Goal: Task Accomplishment & Management: Complete application form

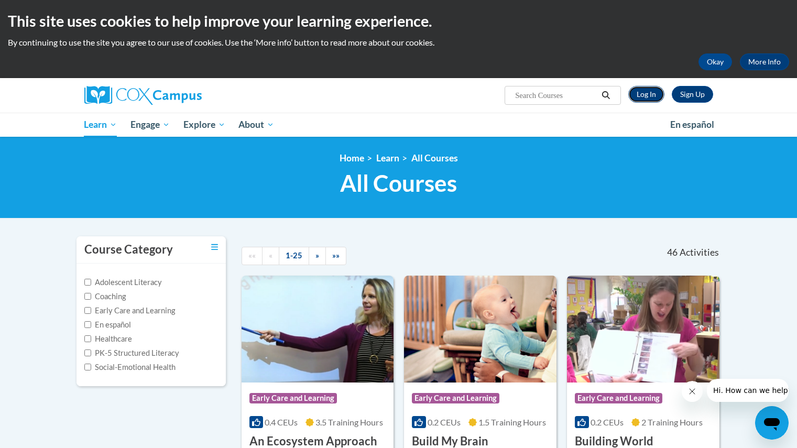
click at [648, 89] on link "Log In" at bounding box center [646, 94] width 36 height 17
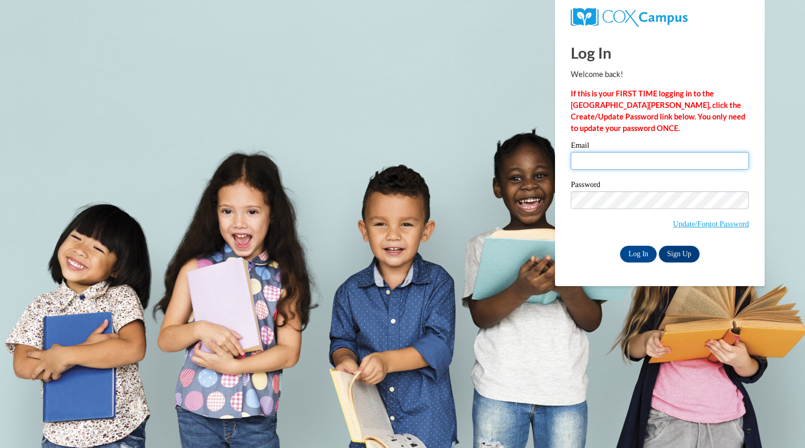
click at [600, 163] on input "Email" at bounding box center [660, 161] width 178 height 18
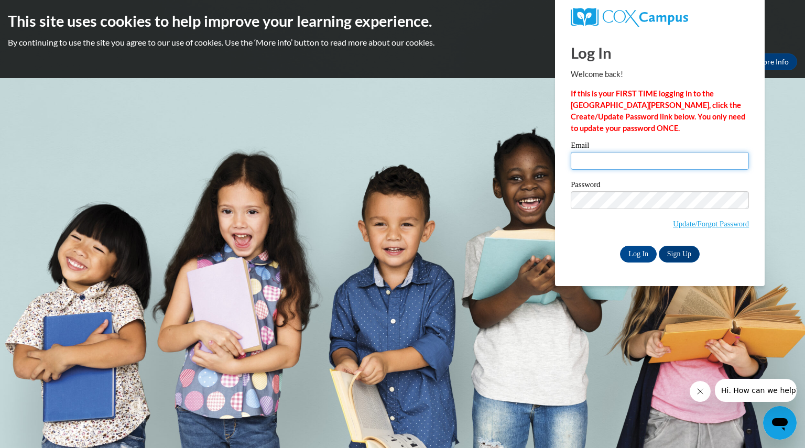
click at [602, 156] on input "Email" at bounding box center [660, 161] width 178 height 18
type input "[EMAIL_ADDRESS][DOMAIN_NAME]"
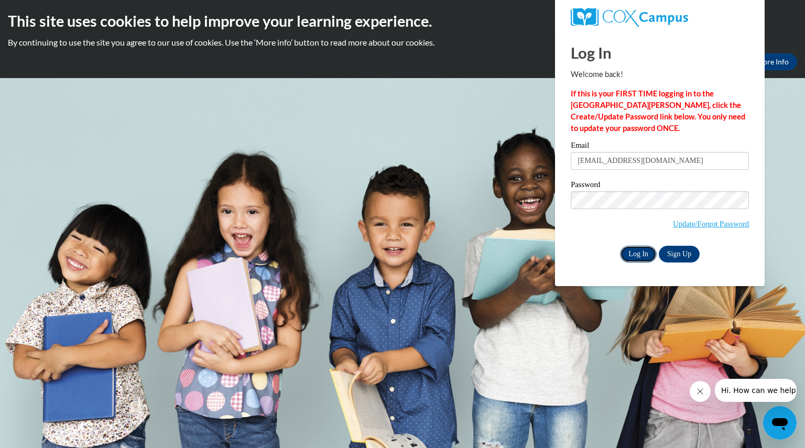
click at [638, 261] on input "Log In" at bounding box center [638, 254] width 37 height 17
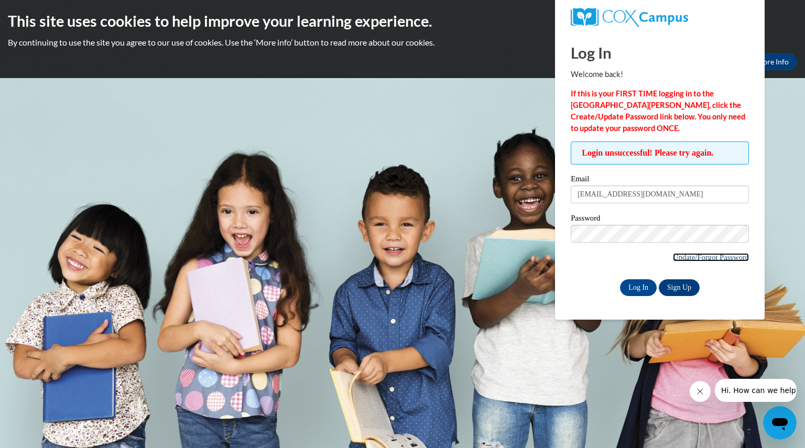
click at [703, 256] on link "Update/Forgot Password" at bounding box center [711, 257] width 76 height 8
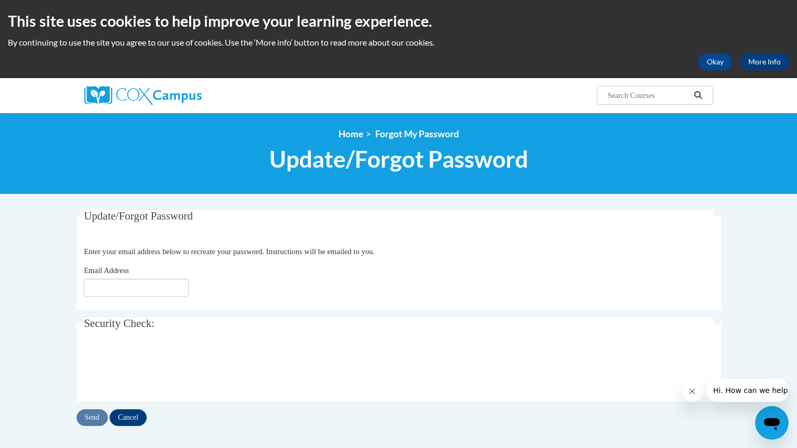
click at [147, 300] on fieldset "Update/Forgot Password Please enter your email address Enter your email address…" at bounding box center [399, 260] width 645 height 100
click at [127, 295] on input "Email Address" at bounding box center [136, 288] width 105 height 18
type input "[EMAIL_ADDRESS][DOMAIN_NAME]"
click at [92, 420] on input "Send" at bounding box center [92, 417] width 31 height 17
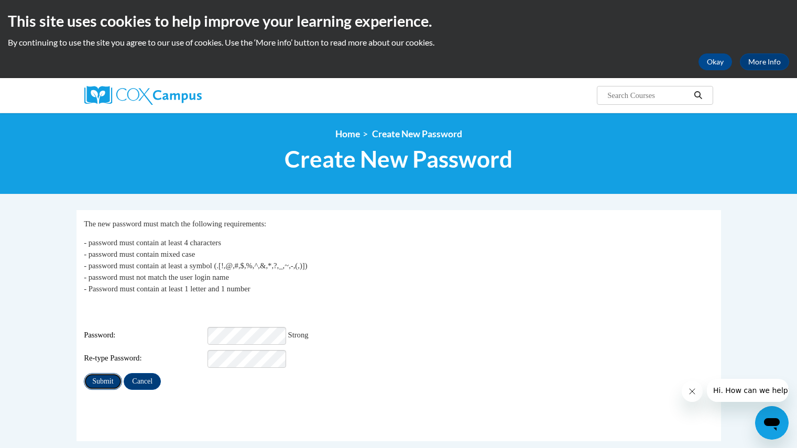
click at [103, 373] on input "Submit" at bounding box center [103, 381] width 38 height 17
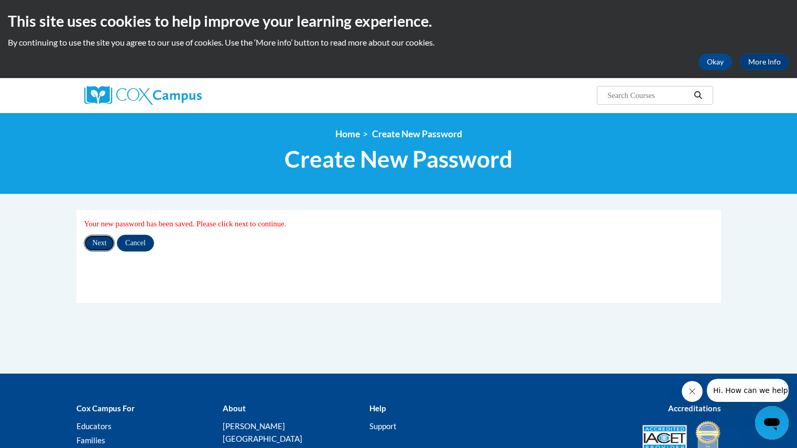
click at [106, 246] on input "Next" at bounding box center [99, 243] width 31 height 17
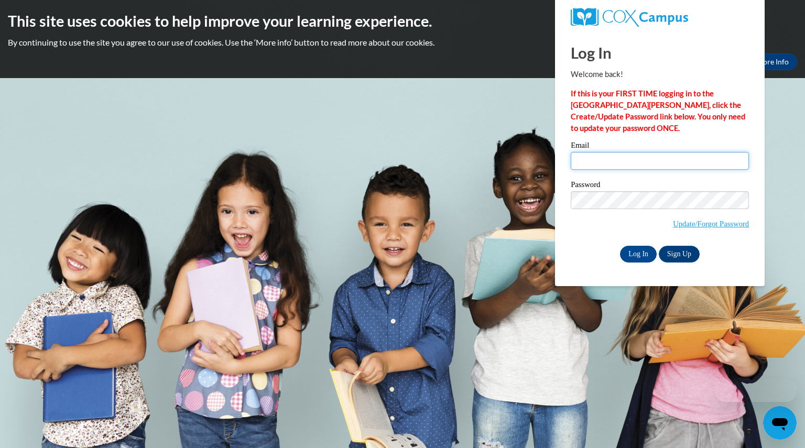
click at [615, 168] on input "Email" at bounding box center [660, 161] width 178 height 18
type input "mikaylacuyler4@gmail.com"
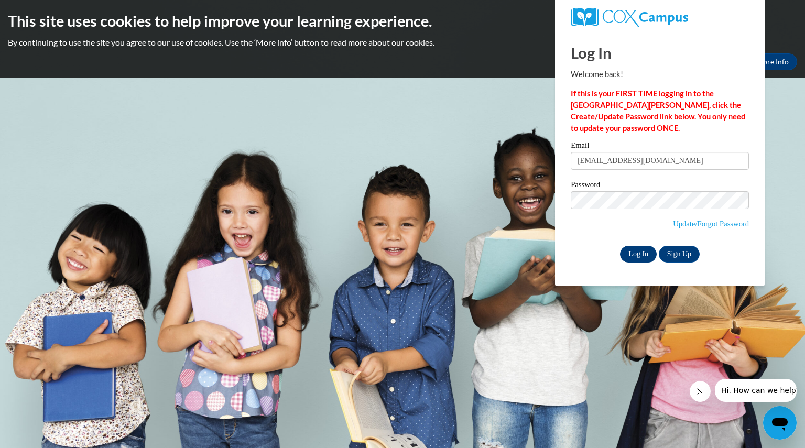
click at [634, 257] on input "Log In" at bounding box center [638, 254] width 37 height 17
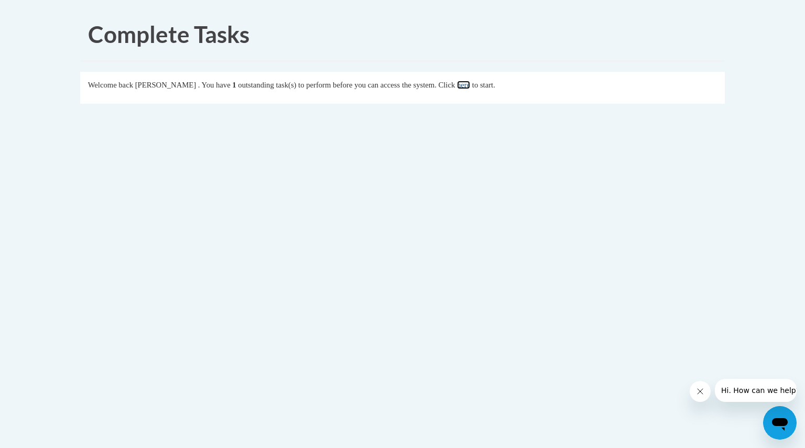
click at [470, 86] on link "here" at bounding box center [463, 85] width 13 height 8
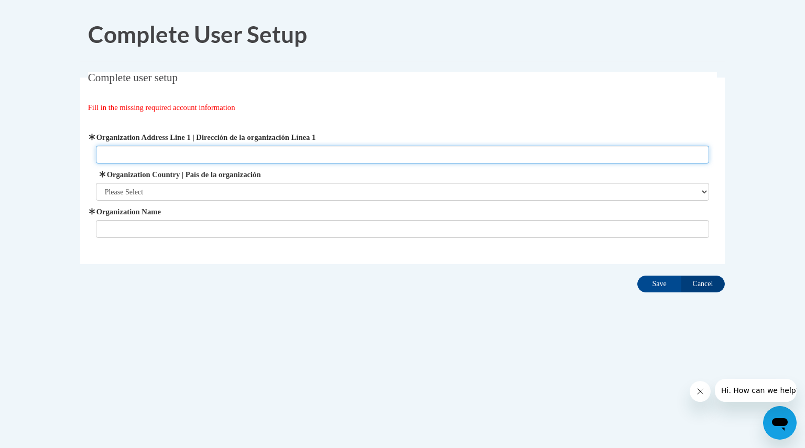
click at [306, 150] on input "Organization Address Line 1 | Dirección de la organización Línea 1" at bounding box center [403, 155] width 614 height 18
type input "828 Betty Street"
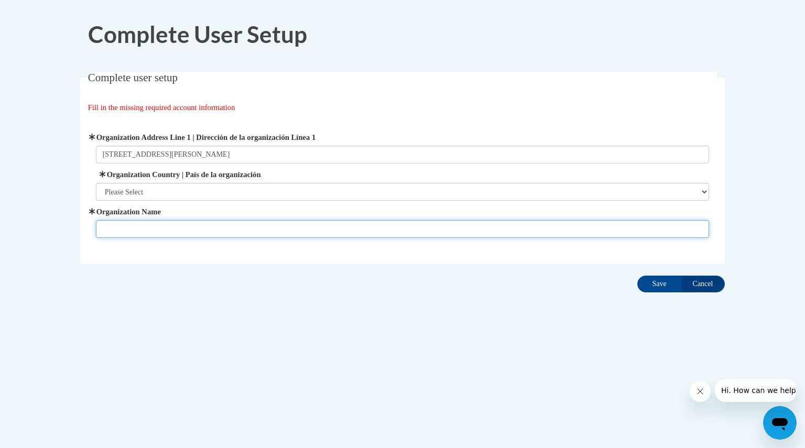
type input "mc"
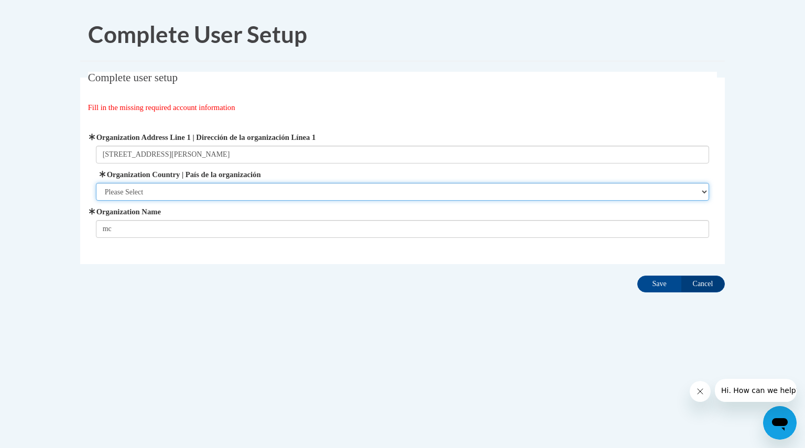
click at [389, 192] on select "Please Select United States | Estados Unidos Outside of the United States | Fue…" at bounding box center [403, 192] width 614 height 18
select select "ad49bcad-a171-4b2e-b99c-48b446064914"
click at [96, 183] on select "Please Select United States | Estados Unidos Outside of the United States | Fue…" at bounding box center [403, 192] width 614 height 18
click at [357, 192] on select "Please Select United States | Estados Unidos Outside of the United States | Fue…" at bounding box center [403, 192] width 614 height 18
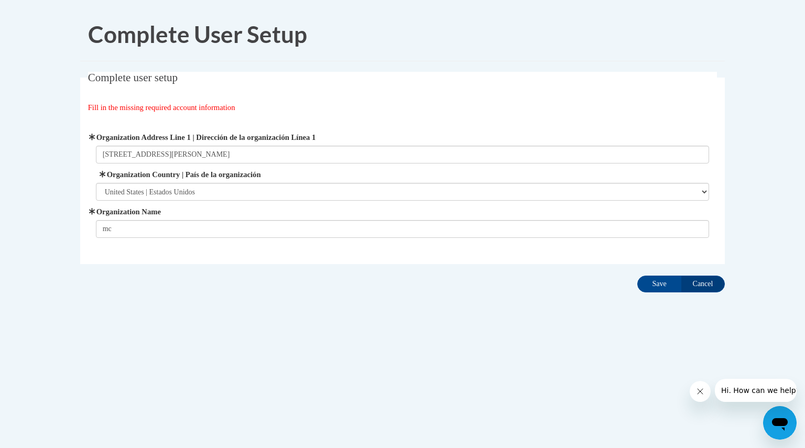
click at [449, 360] on body "Complete User Setup Complete user setup Fill in the missing required account in…" at bounding box center [402, 224] width 805 height 448
click at [669, 283] on input "Save" at bounding box center [659, 284] width 44 height 17
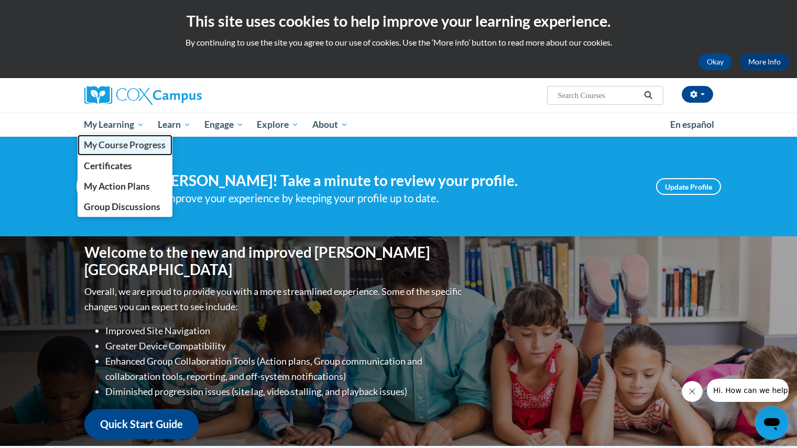
click at [125, 151] on link "My Course Progress" at bounding box center [125, 145] width 95 height 20
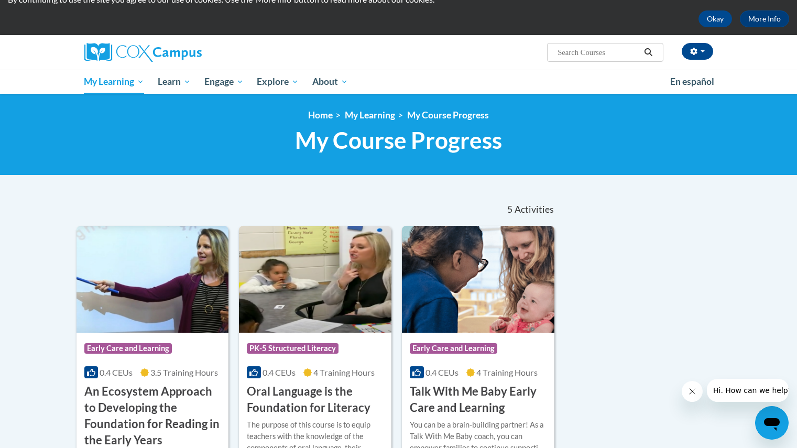
scroll to position [42, 0]
